Goal: Transaction & Acquisition: Purchase product/service

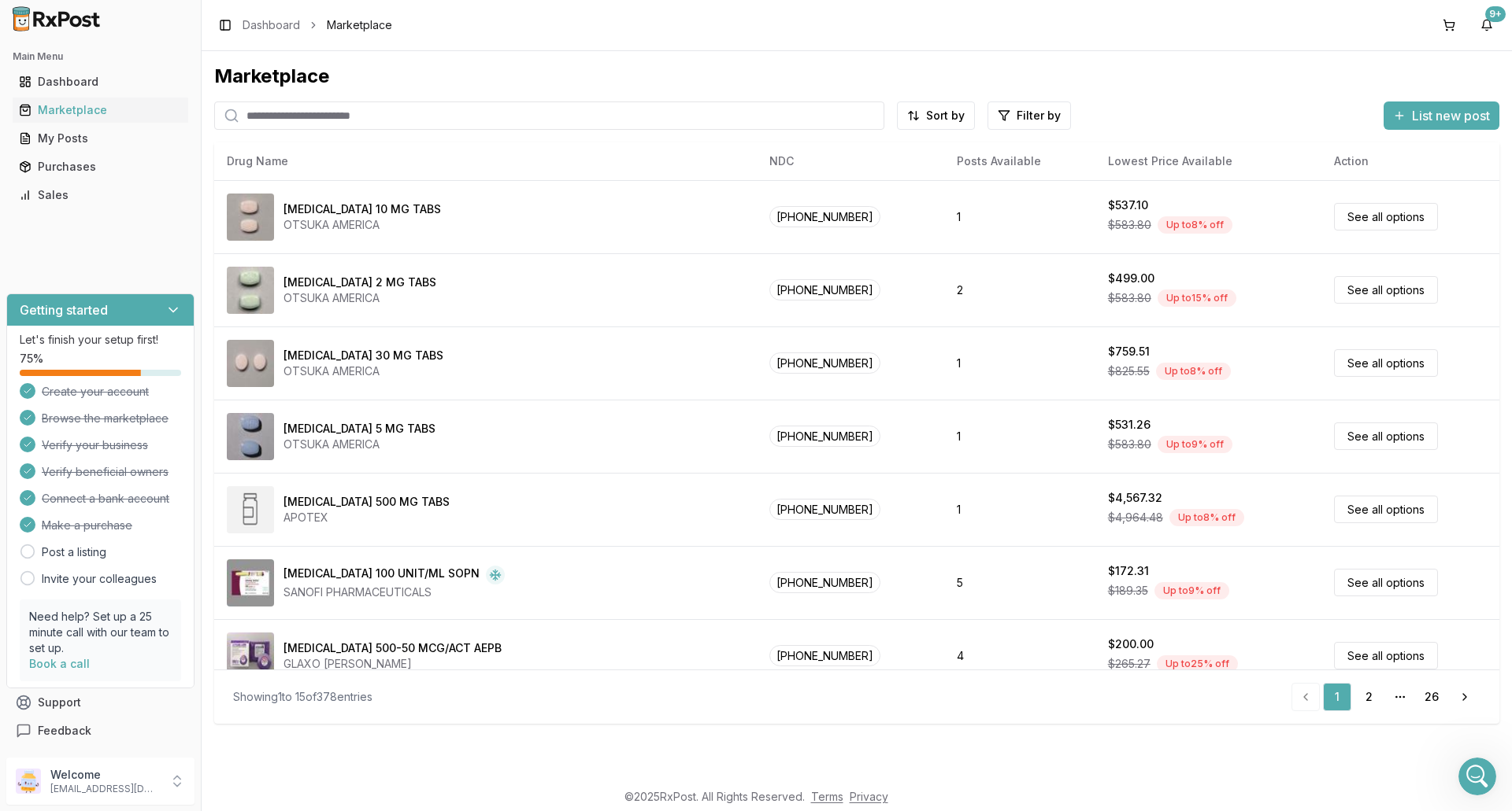
scroll to position [12324, 0]
drag, startPoint x: 0, startPoint y: 0, endPoint x: 323, endPoint y: 113, distance: 342.2
click at [323, 113] on input "search" at bounding box center [549, 116] width 670 height 29
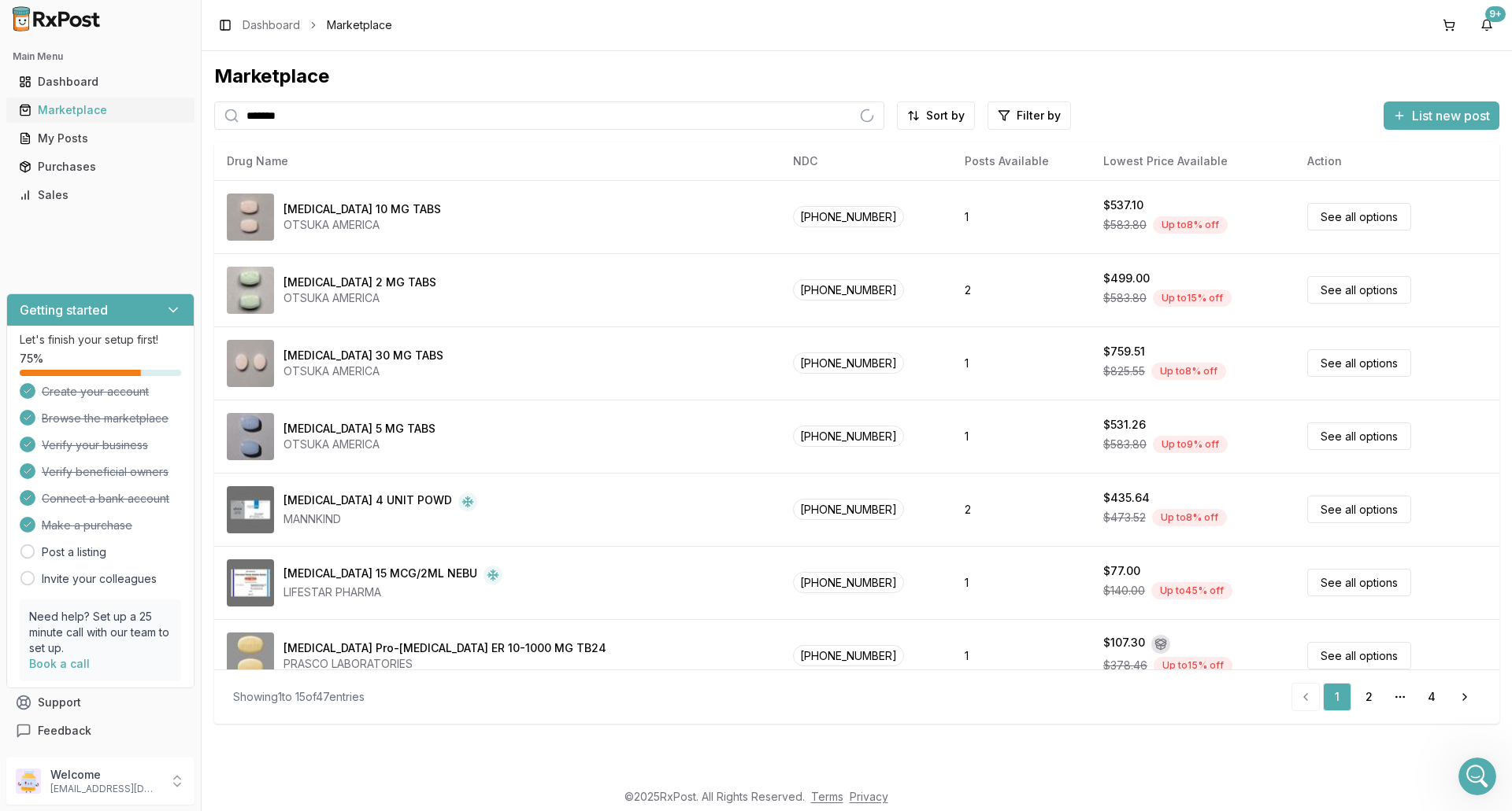
type input "*******"
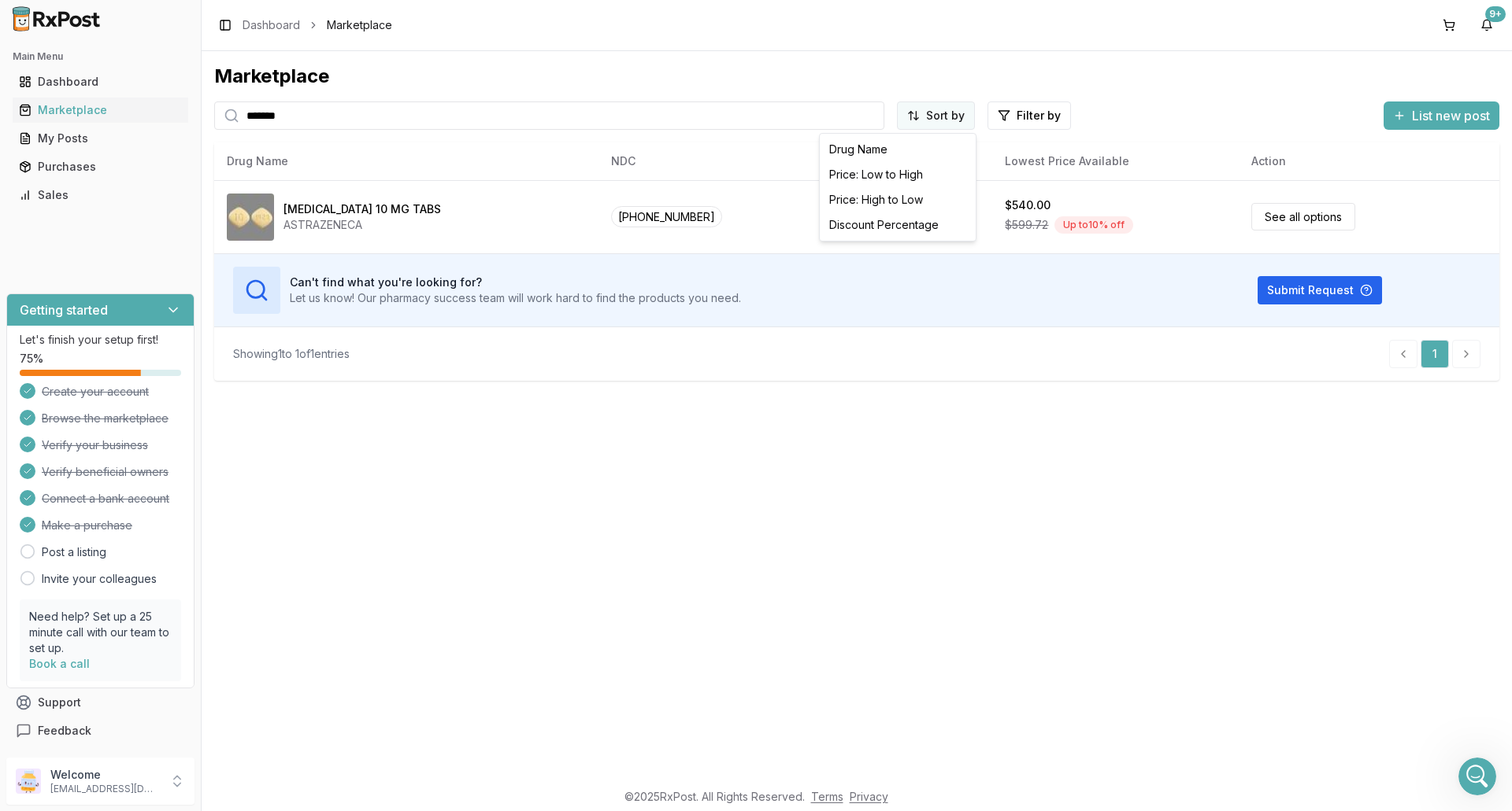
click at [958, 111] on html "Main Menu Dashboard Marketplace My Posts Purchases Sales Getting started Let's …" at bounding box center [756, 406] width 1512 height 811
click at [949, 171] on div "Price: Low to High" at bounding box center [898, 174] width 149 height 25
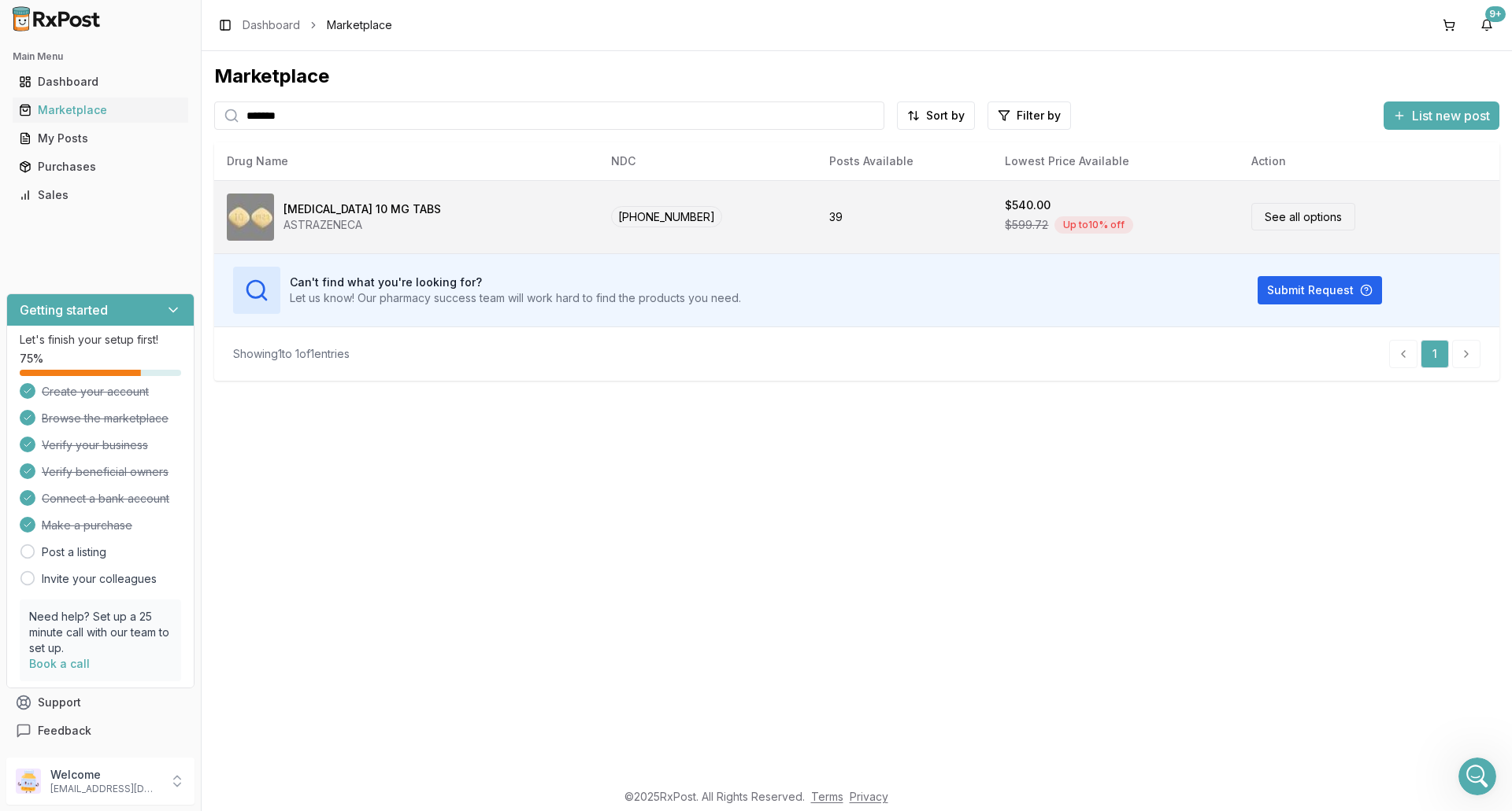
click at [926, 218] on td "39" at bounding box center [904, 216] width 175 height 73
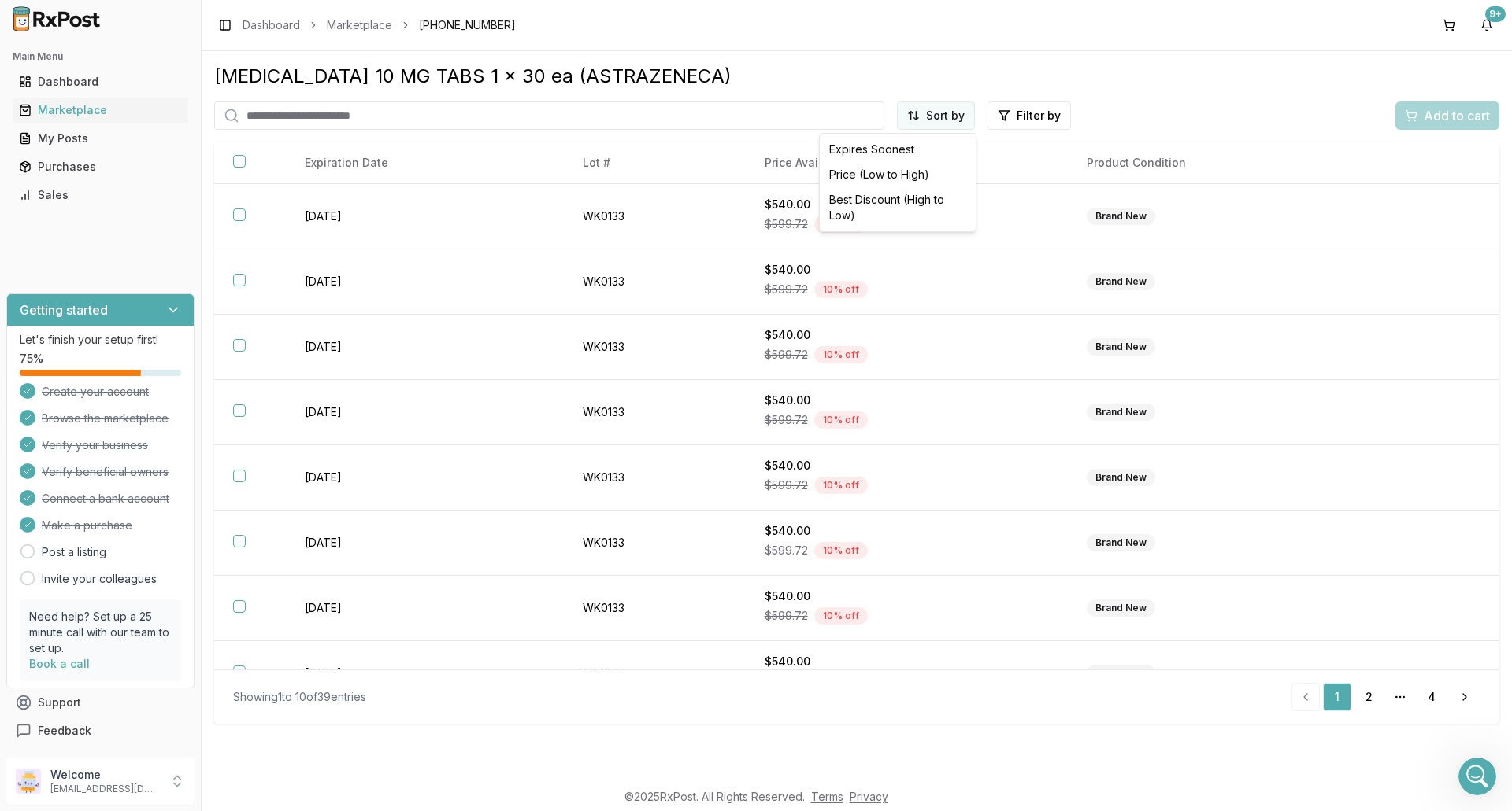
click at [934, 123] on html "Main Menu Dashboard Marketplace My Posts Purchases Sales Getting started Let's …" at bounding box center [756, 406] width 1512 height 811
click at [897, 174] on div "Price (Low to High)" at bounding box center [898, 174] width 149 height 25
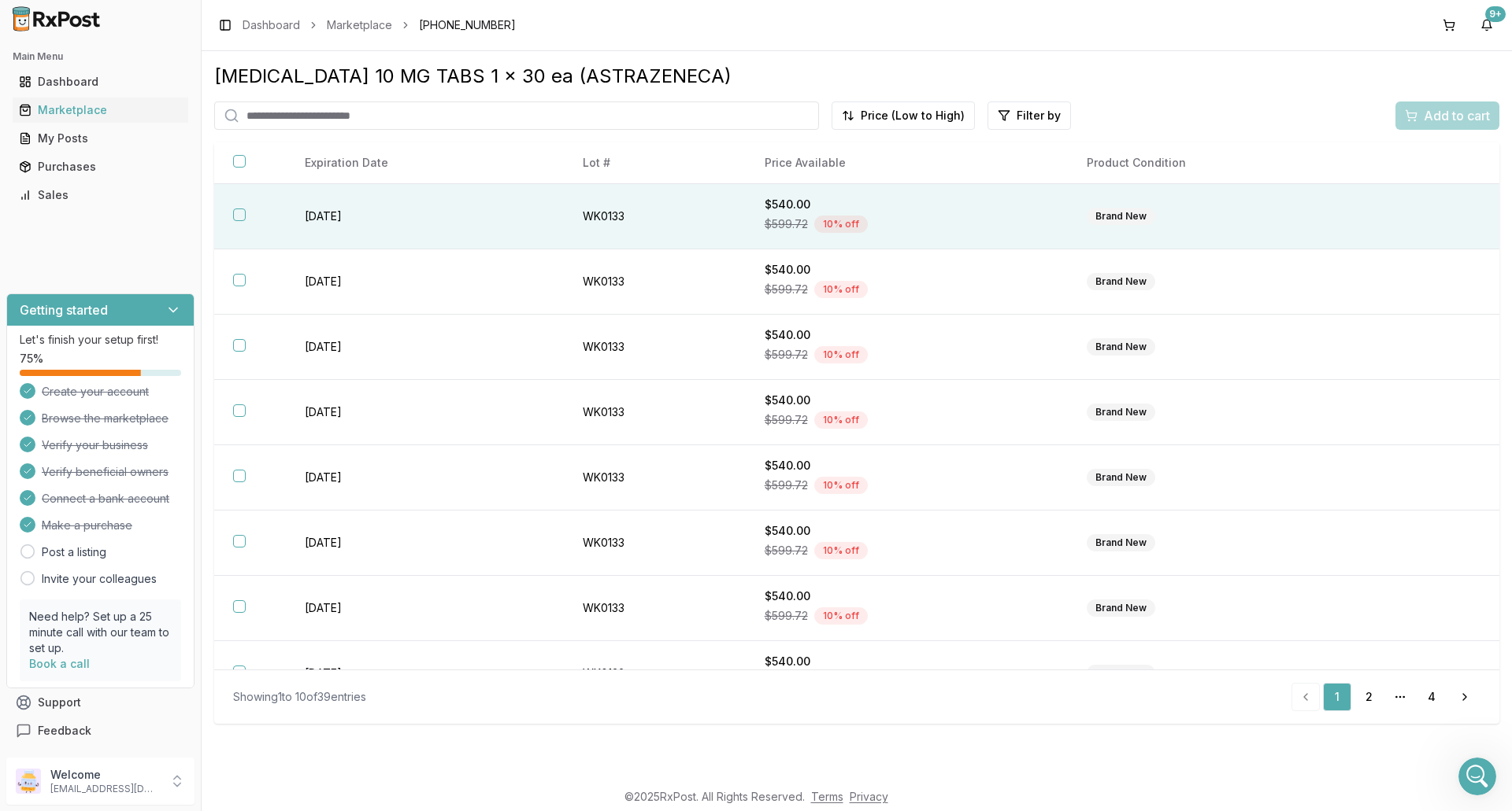
drag, startPoint x: 913, startPoint y: 214, endPoint x: 916, endPoint y: 224, distance: 10.4
click at [913, 214] on div "$599.72 10 % off" at bounding box center [907, 224] width 284 height 23
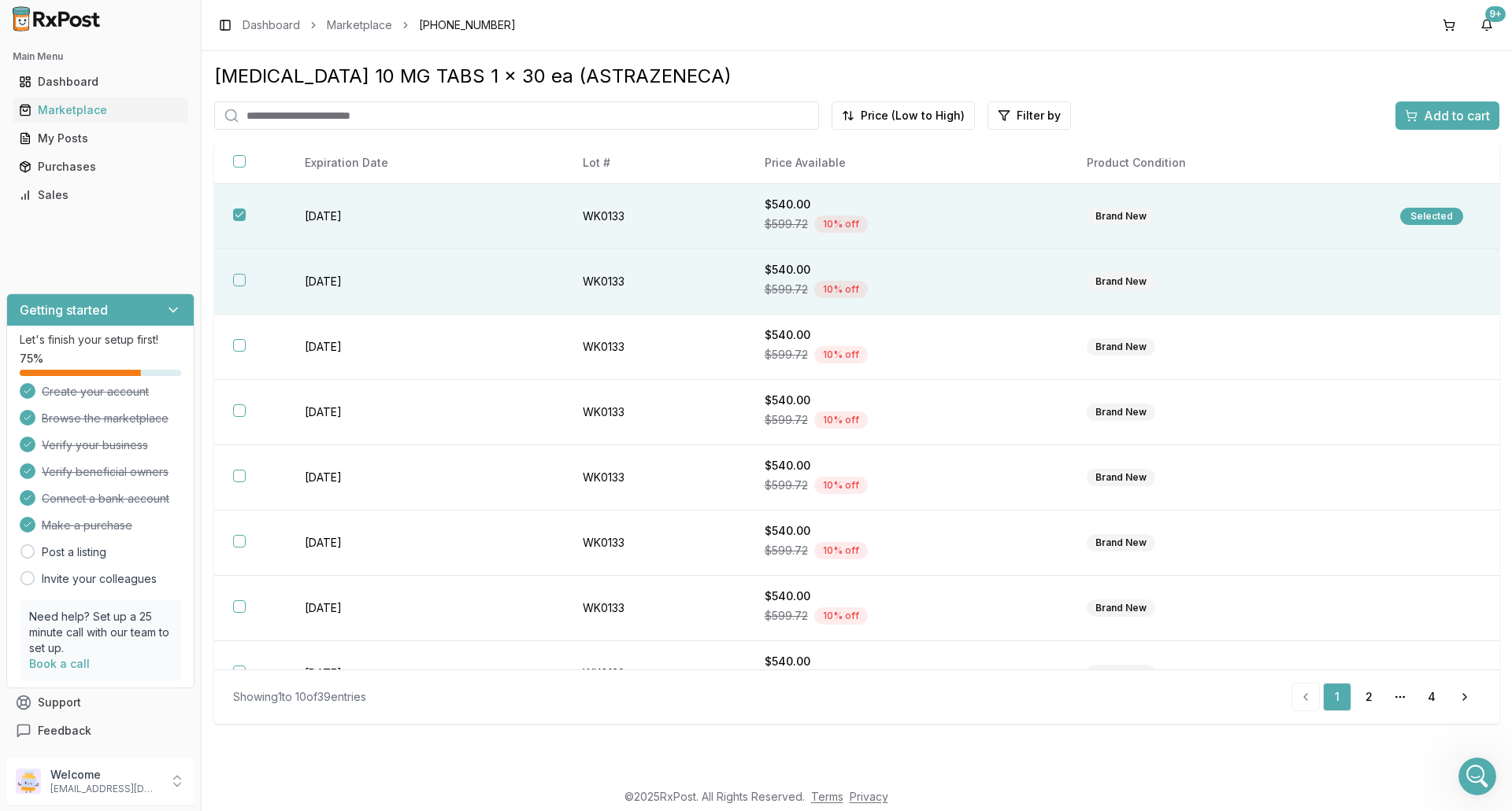
click at [937, 269] on div "$540.00" at bounding box center [907, 270] width 284 height 16
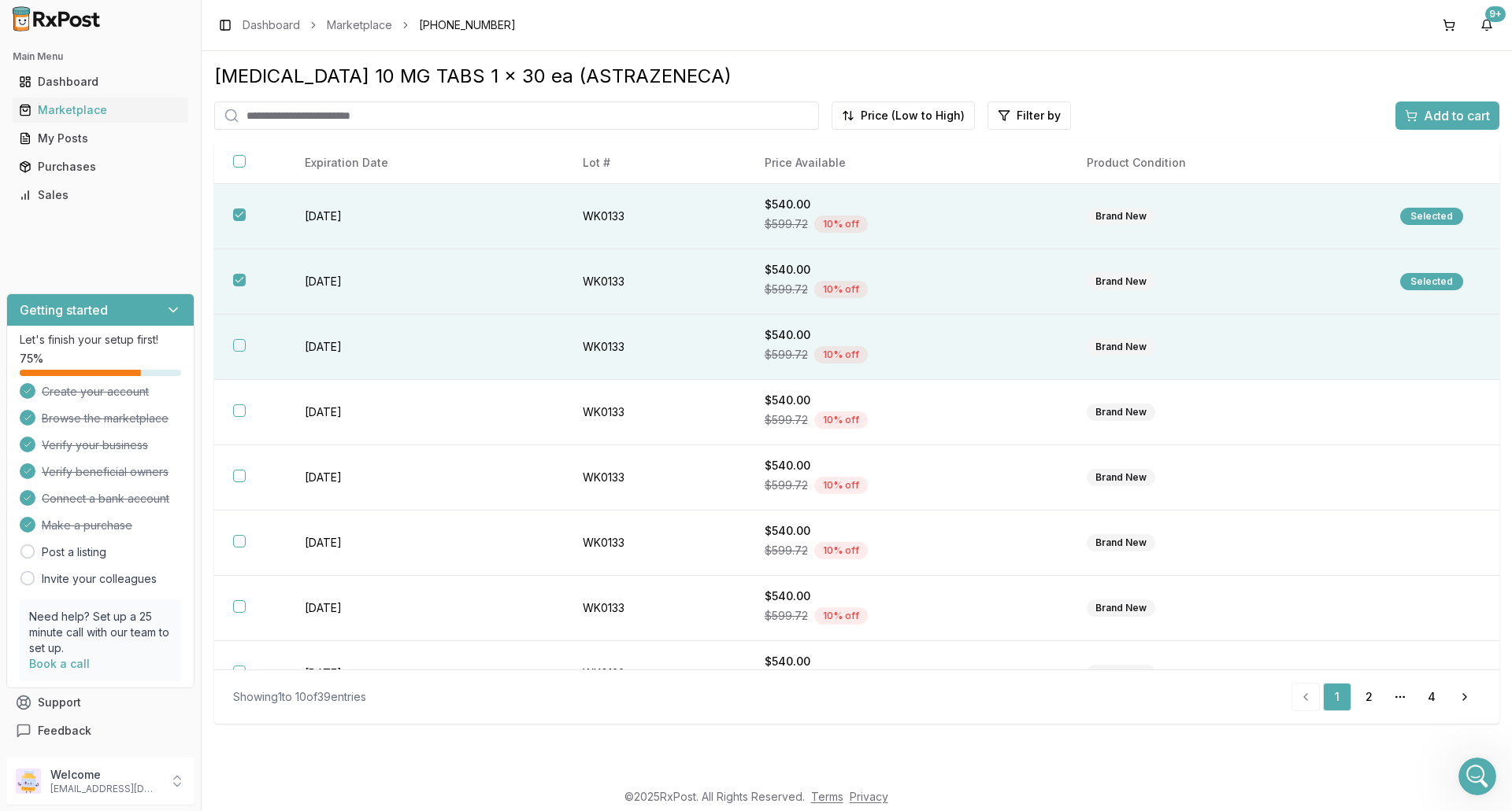
click at [936, 333] on div "$540.00" at bounding box center [907, 335] width 284 height 16
click at [1428, 129] on div "[MEDICAL_DATA] 10 MG TABS 1 x 30 ea (ASTRAZENECA) Price (Low to High) Filter by…" at bounding box center [856, 394] width 1285 height 660
click at [1437, 112] on span "Add to cart" at bounding box center [1457, 115] width 67 height 19
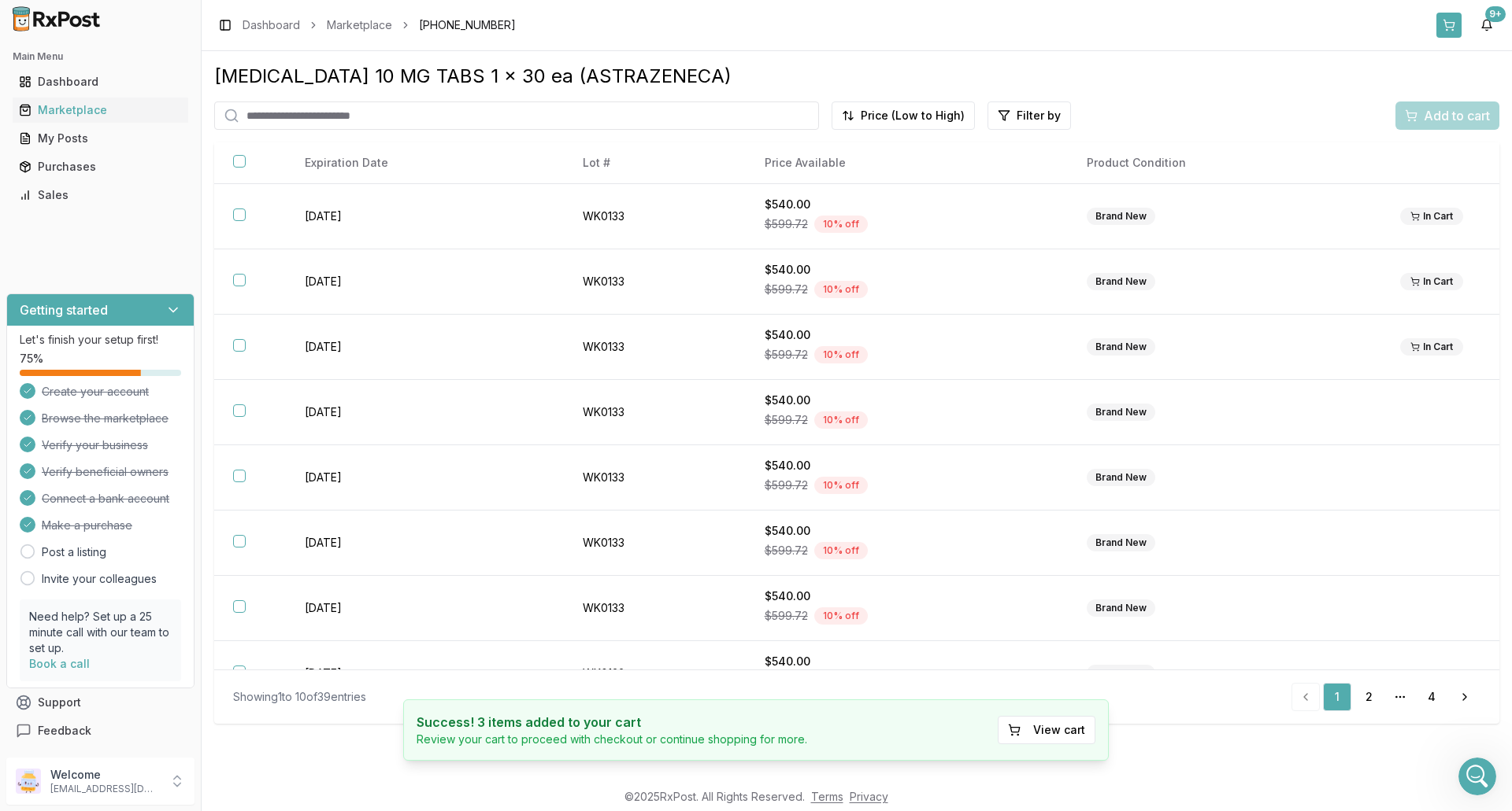
click at [1456, 29] on button at bounding box center [1449, 25] width 25 height 25
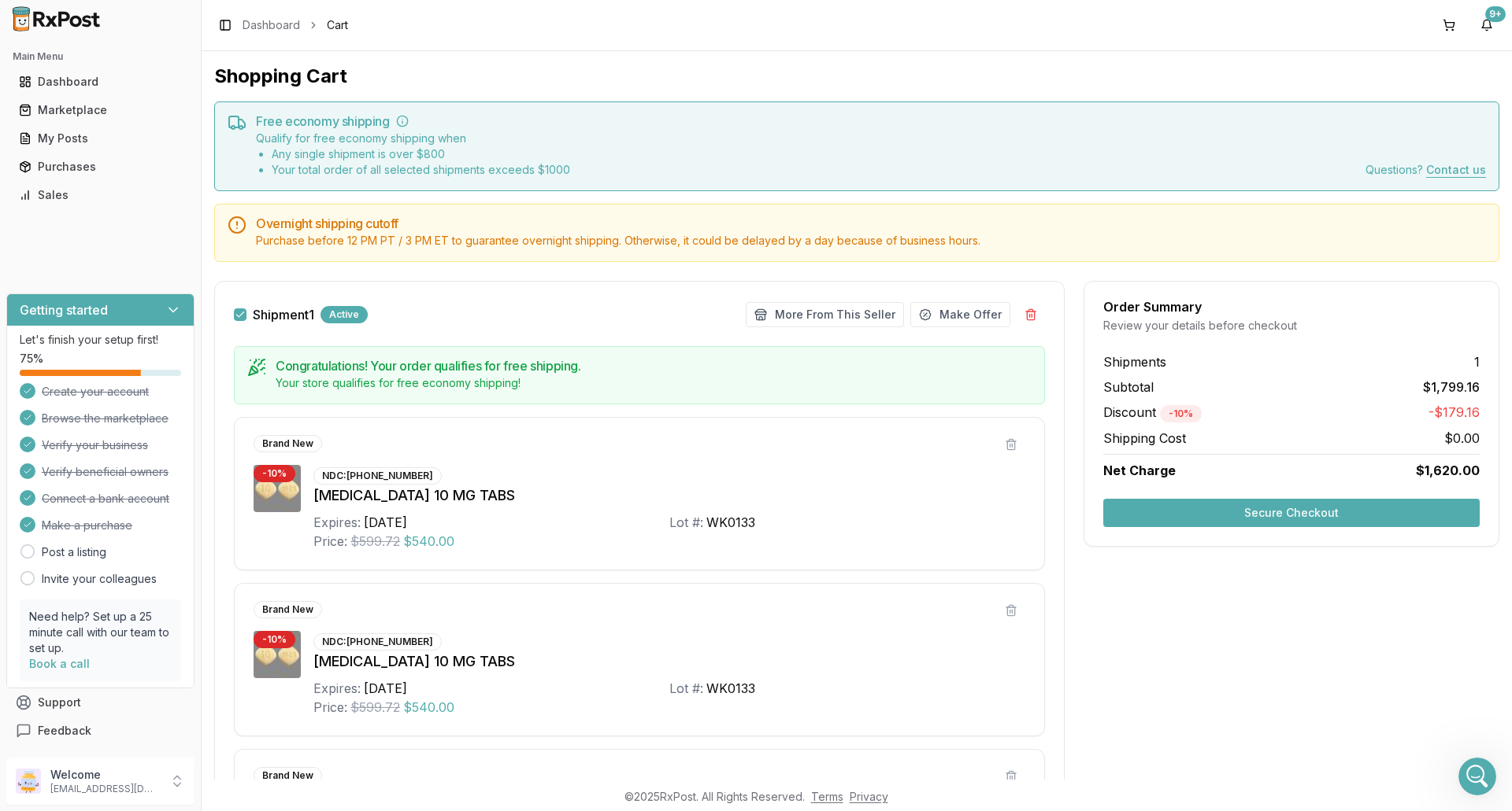
click at [1383, 518] on button "Secure Checkout" at bounding box center [1291, 513] width 376 height 29
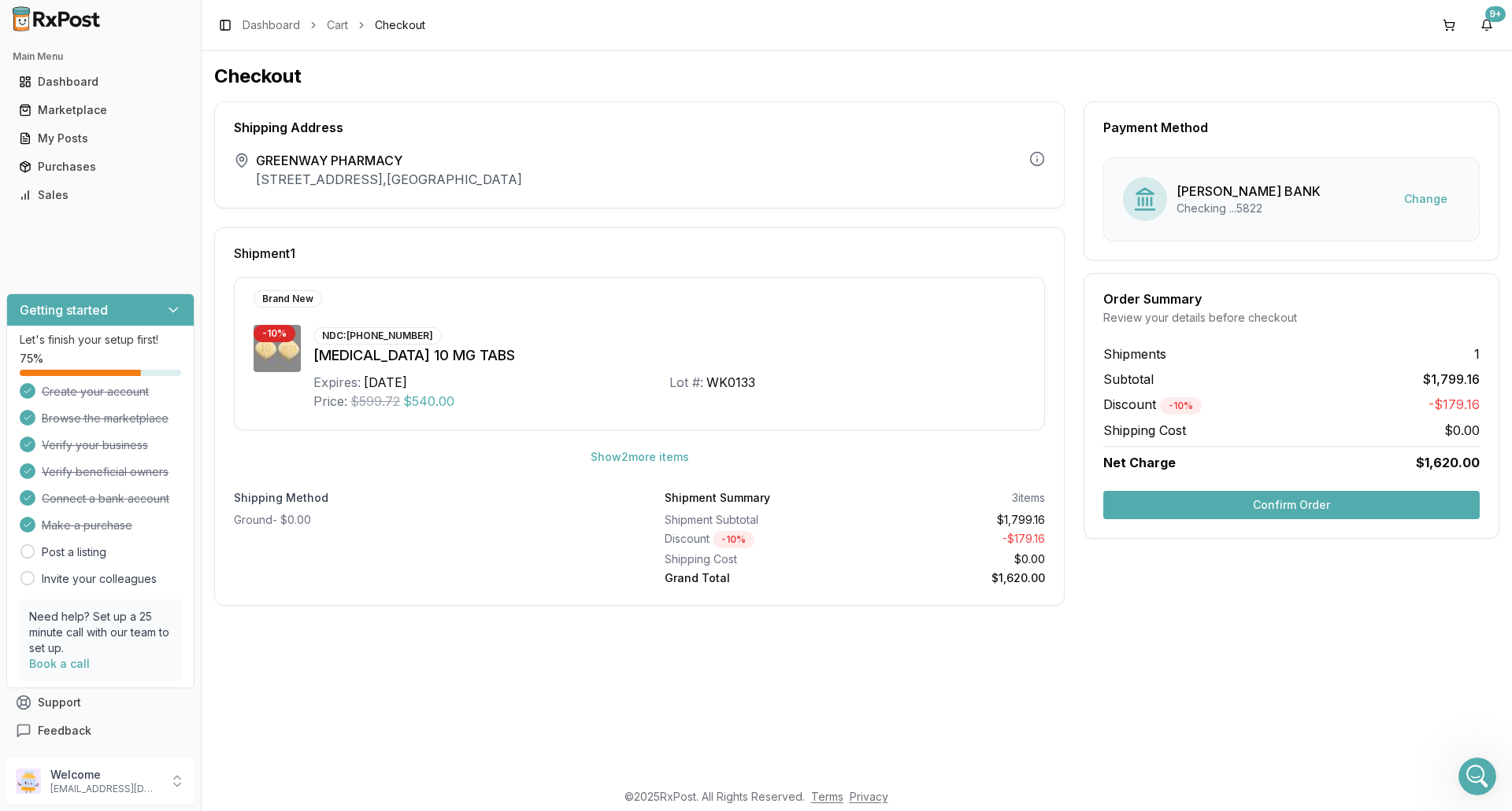
click at [1285, 508] on button "Confirm Order" at bounding box center [1291, 505] width 376 height 29
